Goal: Task Accomplishment & Management: Complete application form

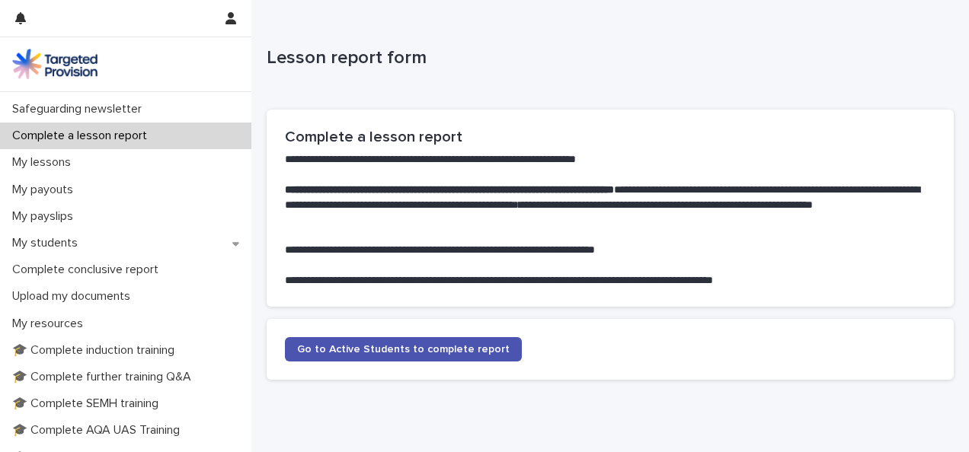
scroll to position [161, 0]
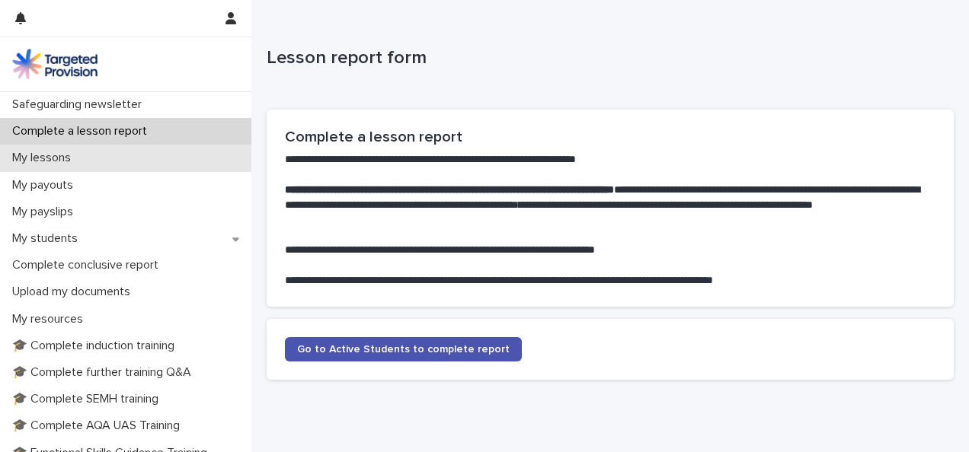
click at [54, 163] on p "My lessons" at bounding box center [44, 158] width 77 height 14
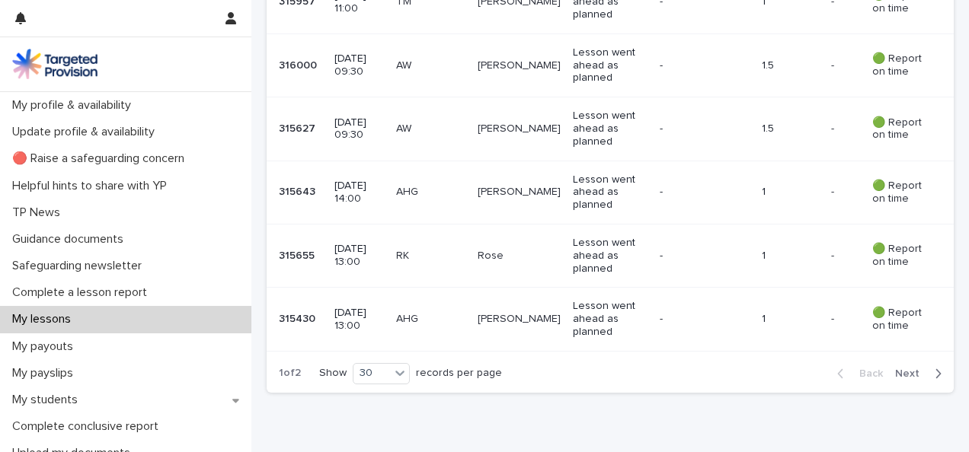
scroll to position [1875, 0]
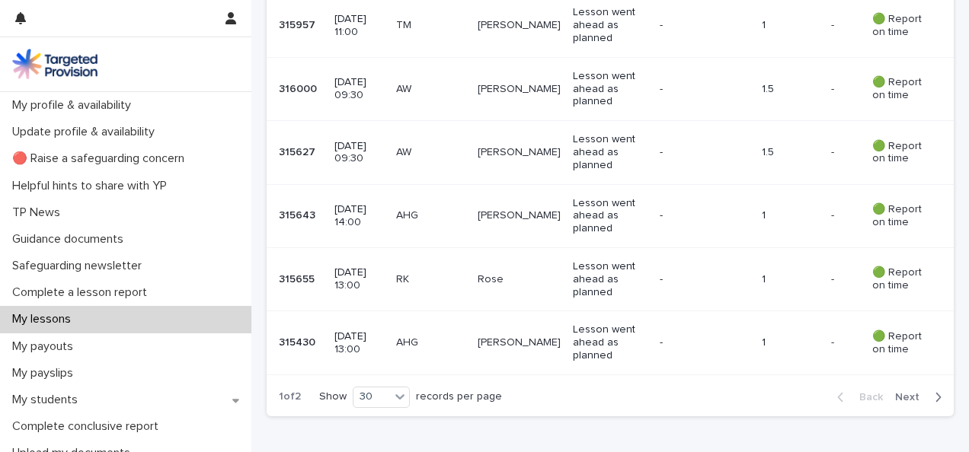
click at [901, 392] on span "Next" at bounding box center [912, 397] width 34 height 11
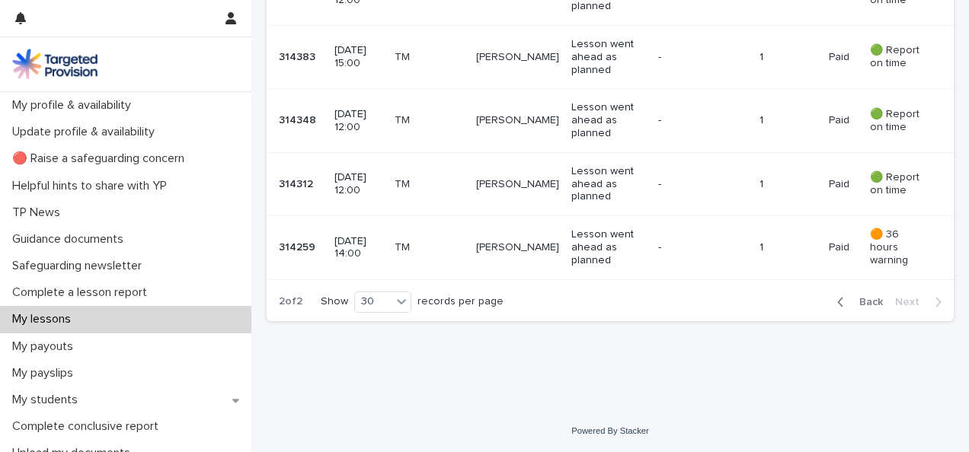
scroll to position [1117, 0]
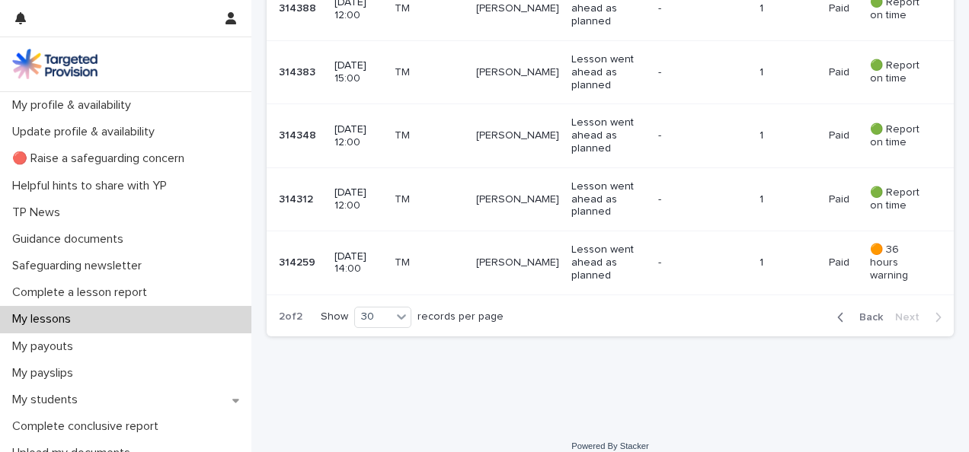
click at [837, 311] on icon "button" at bounding box center [840, 318] width 7 height 14
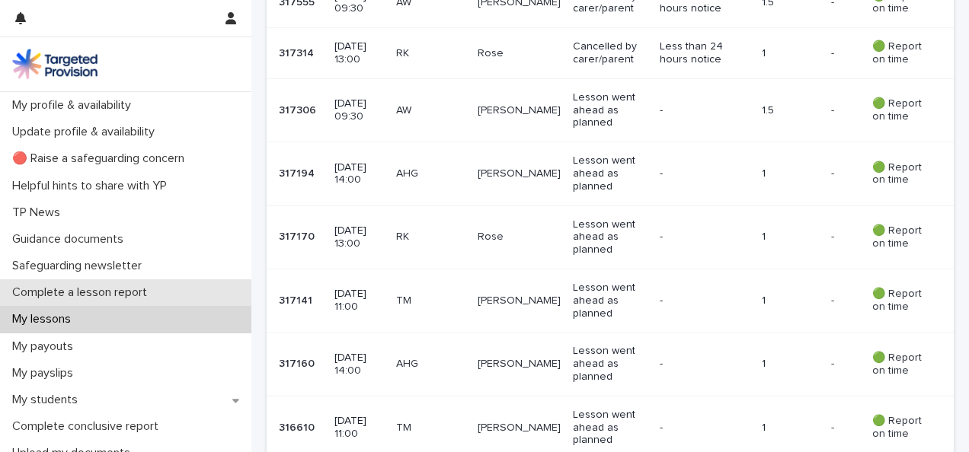
click at [85, 291] on p "Complete a lesson report" at bounding box center [82, 293] width 153 height 14
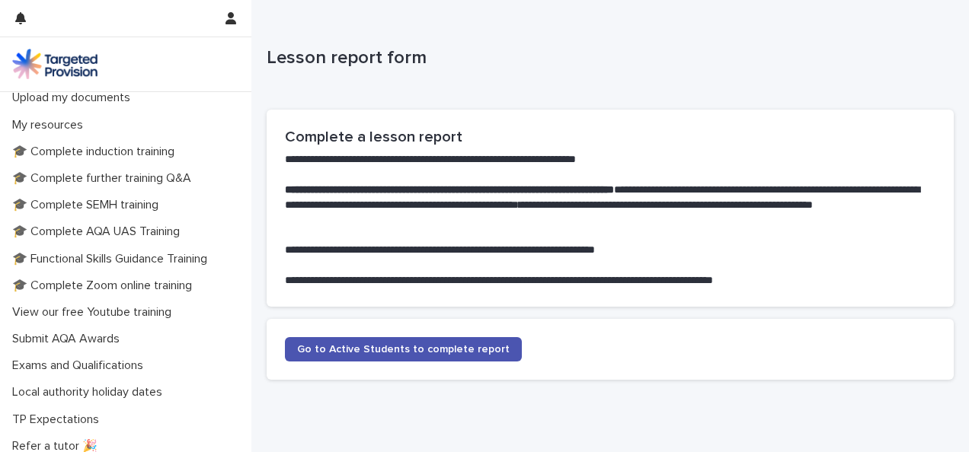
scroll to position [356, 0]
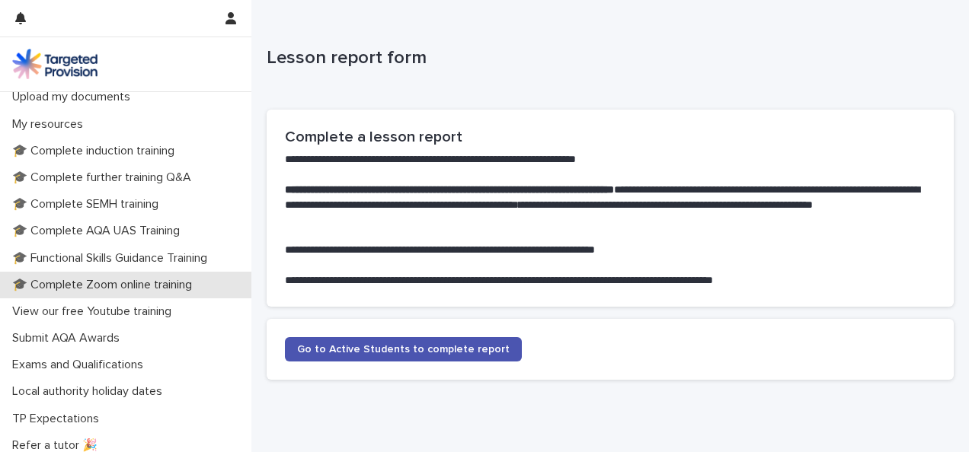
click at [154, 283] on p "🎓 Complete Zoom online training" at bounding box center [105, 285] width 198 height 14
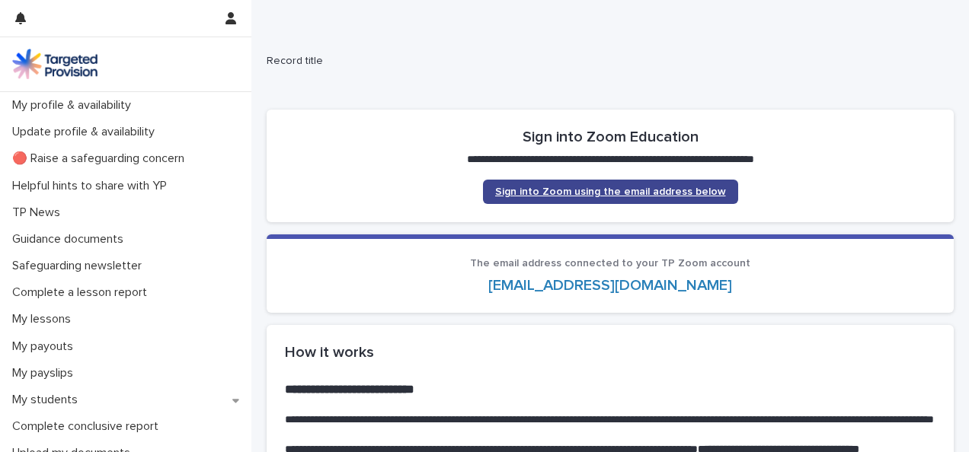
click at [575, 189] on span "Sign into Zoom using the email address below" at bounding box center [610, 192] width 231 height 11
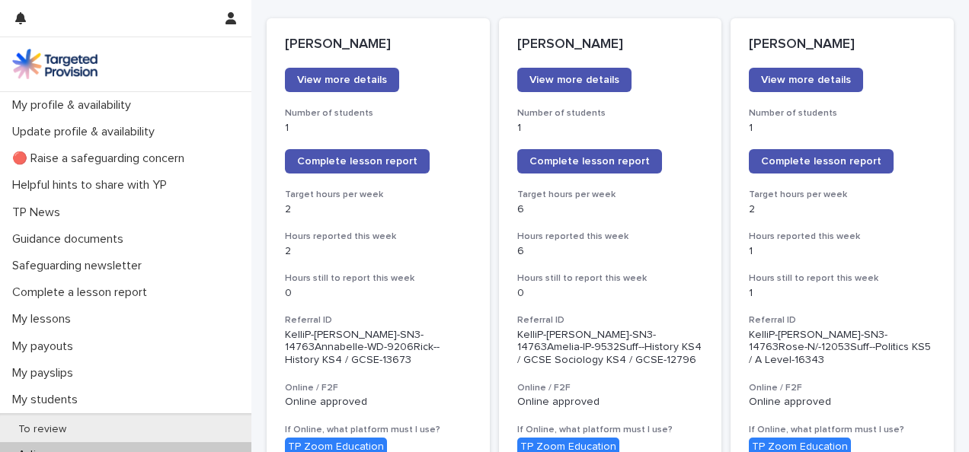
scroll to position [215, 0]
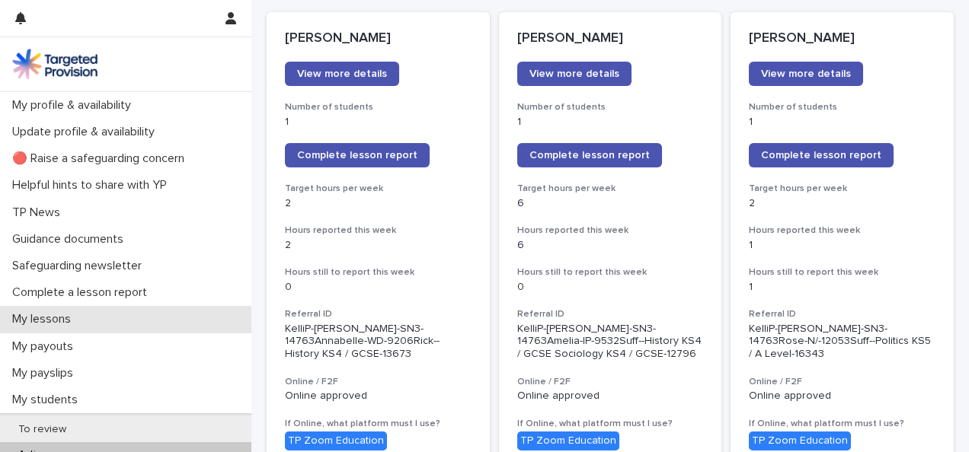
click at [52, 314] on p "My lessons" at bounding box center [44, 319] width 77 height 14
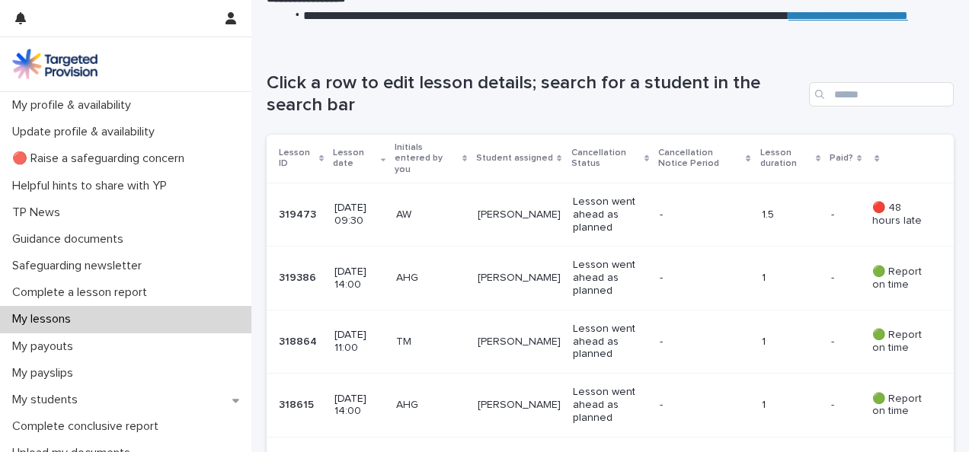
scroll to position [216, 0]
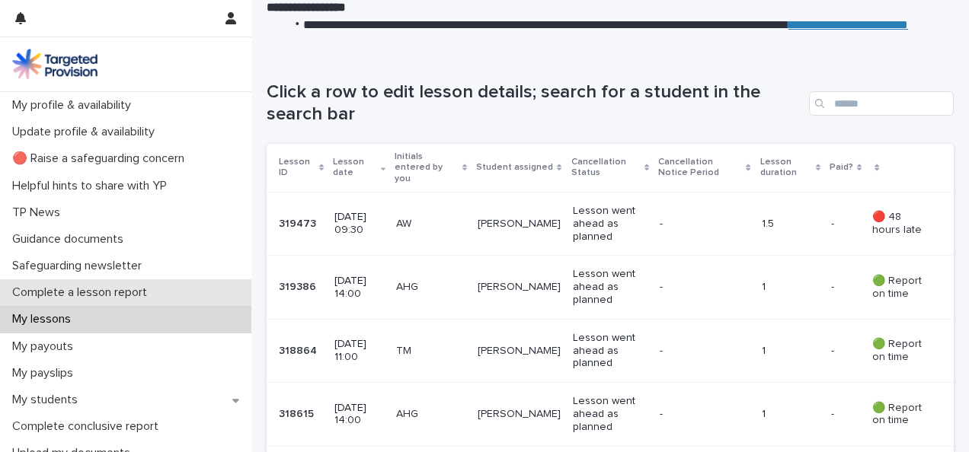
click at [142, 289] on p "Complete a lesson report" at bounding box center [82, 293] width 153 height 14
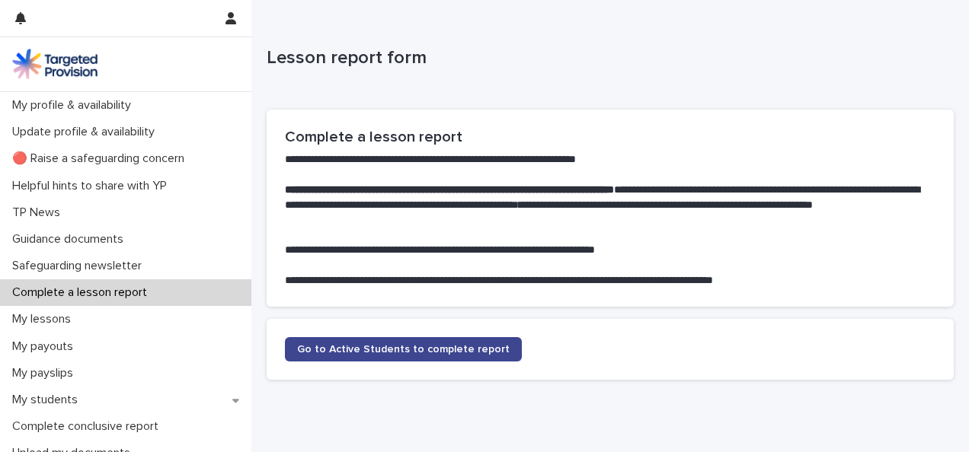
click at [437, 347] on span "Go to Active Students to complete report" at bounding box center [403, 349] width 212 height 11
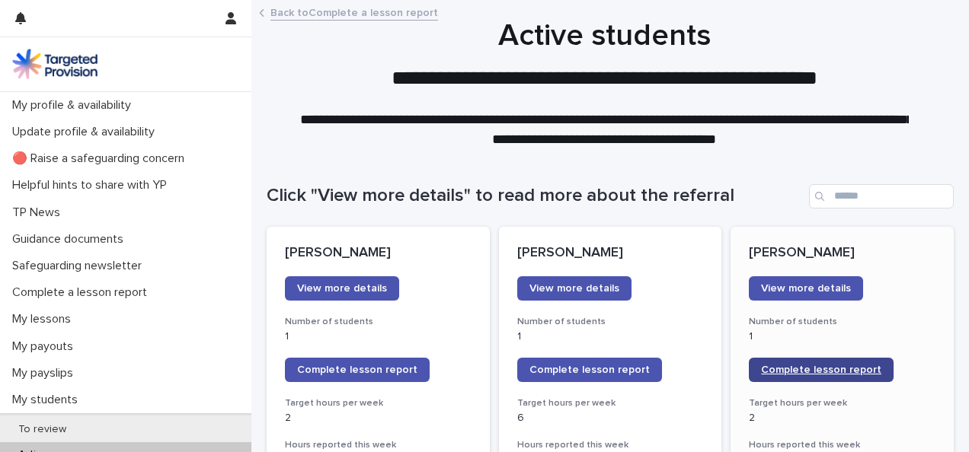
click at [834, 368] on span "Complete lesson report" at bounding box center [821, 370] width 120 height 11
